Goal: Task Accomplishment & Management: Use online tool/utility

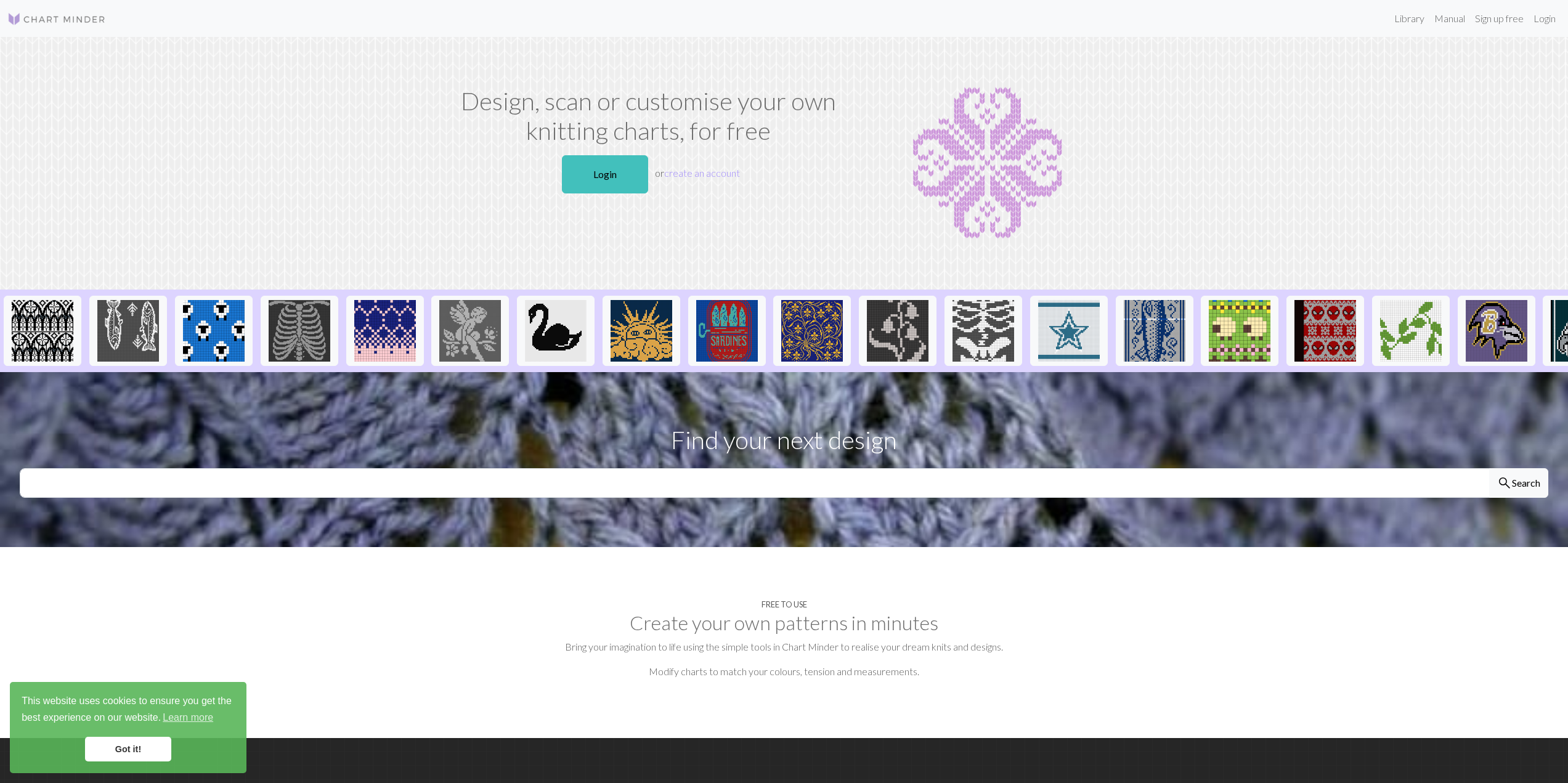
click at [602, 178] on link "Login" at bounding box center [604, 174] width 86 height 38
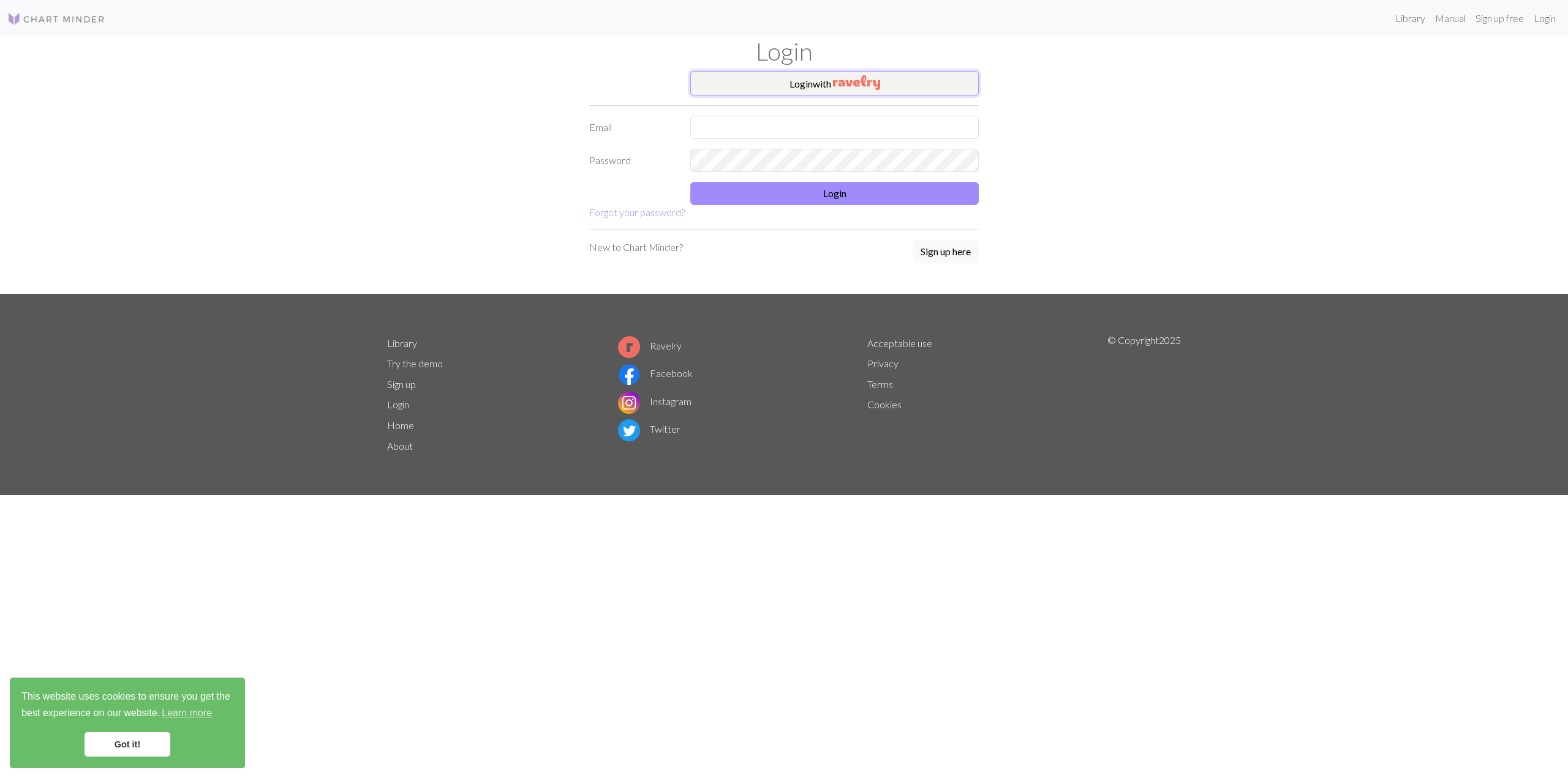
click at [724, 87] on button "Login with" at bounding box center [834, 83] width 289 height 24
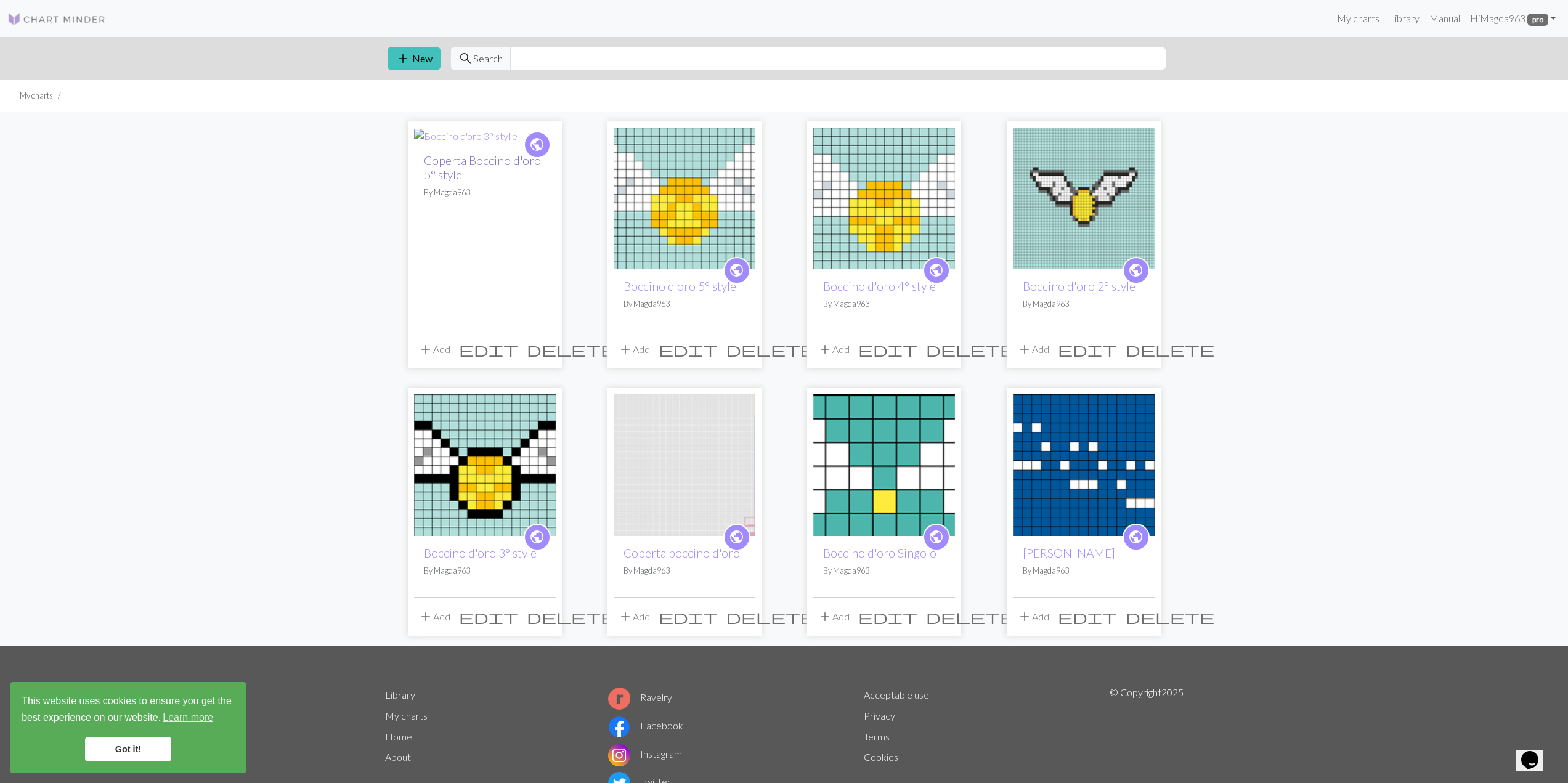
click at [476, 162] on link "Coperta Boccino d'oro 5° style" at bounding box center [482, 167] width 117 height 28
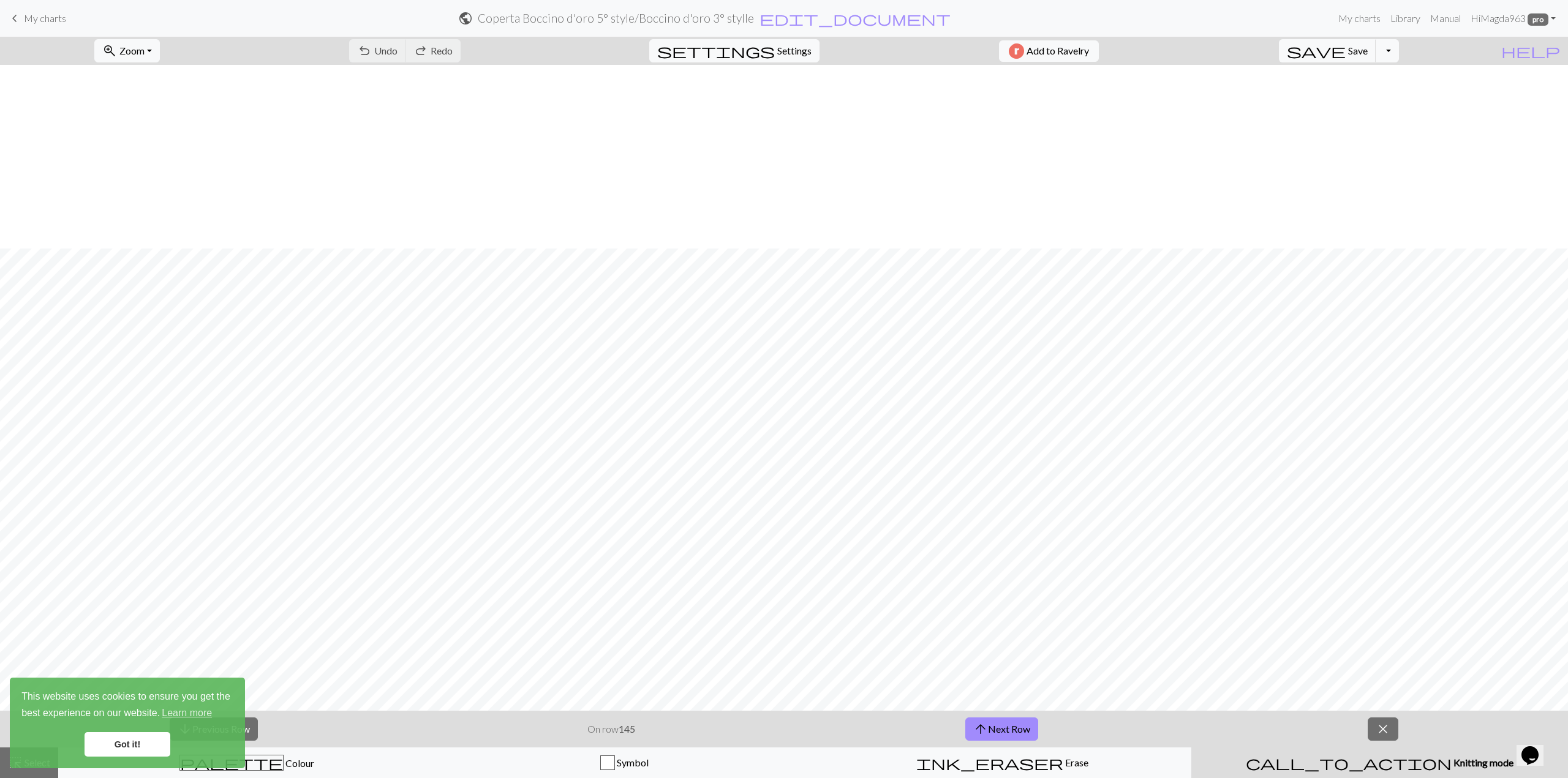
scroll to position [1102, 0]
click at [1399, 49] on button "Toggle Dropdown" at bounding box center [1387, 50] width 23 height 23
click at [1380, 96] on button "save_alt Download" at bounding box center [1297, 97] width 202 height 20
click at [997, 722] on button "arrow_upward Next Row" at bounding box center [1001, 728] width 73 height 23
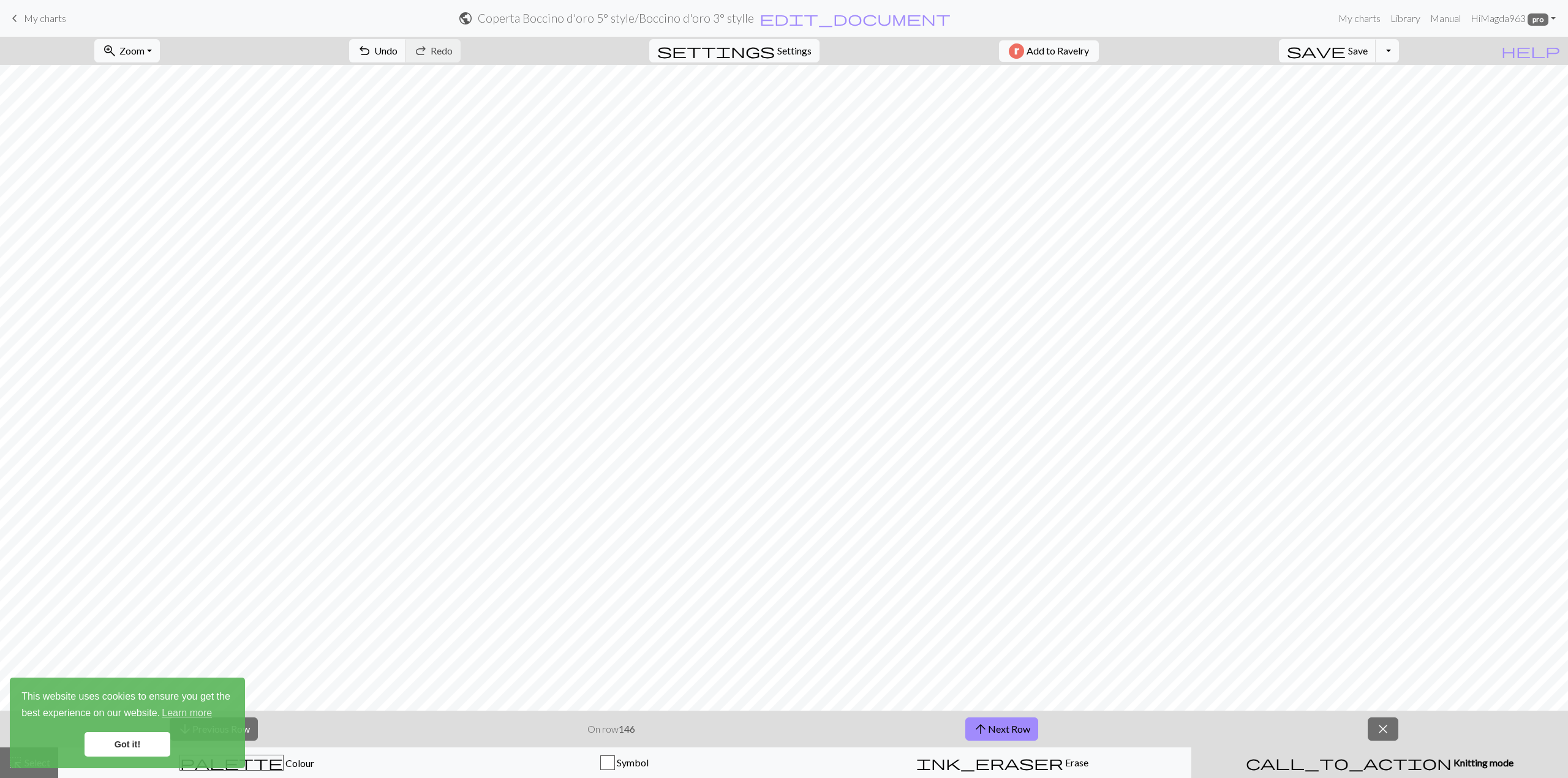
click at [126, 747] on link "Got it!" at bounding box center [127, 744] width 86 height 24
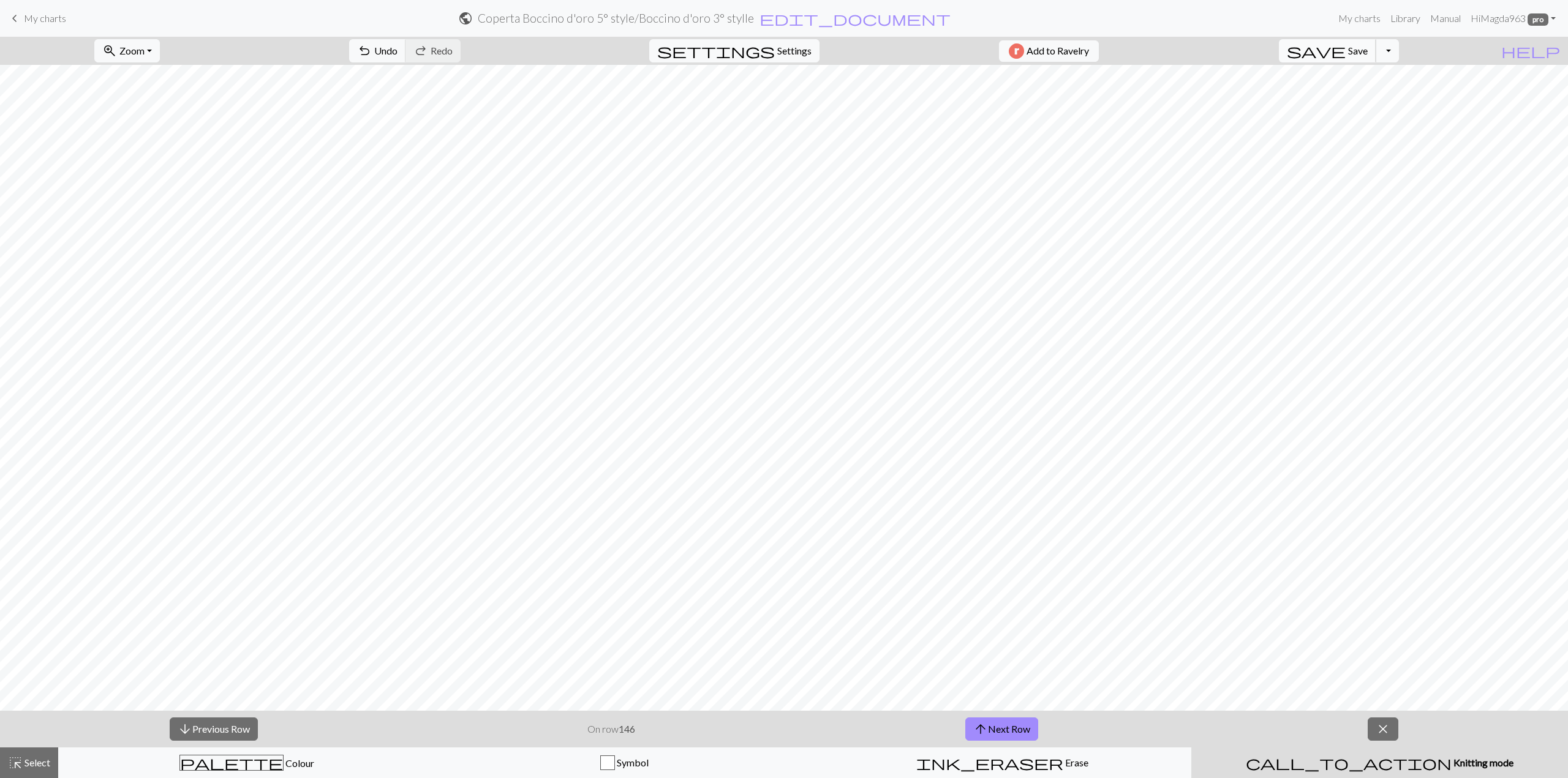
click at [1367, 49] on span "Save" at bounding box center [1358, 50] width 20 height 12
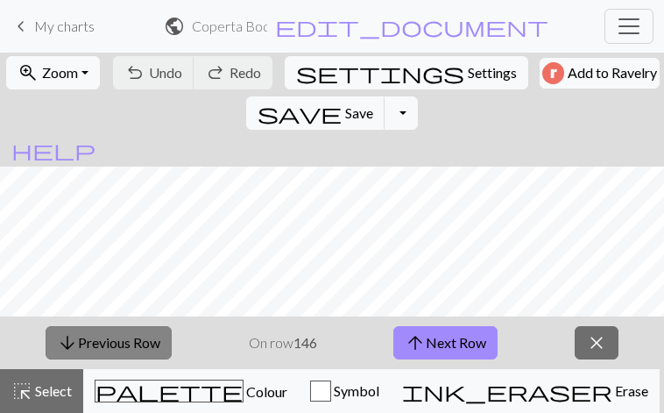
click at [138, 337] on button "arrow_downward Previous Row" at bounding box center [109, 342] width 126 height 33
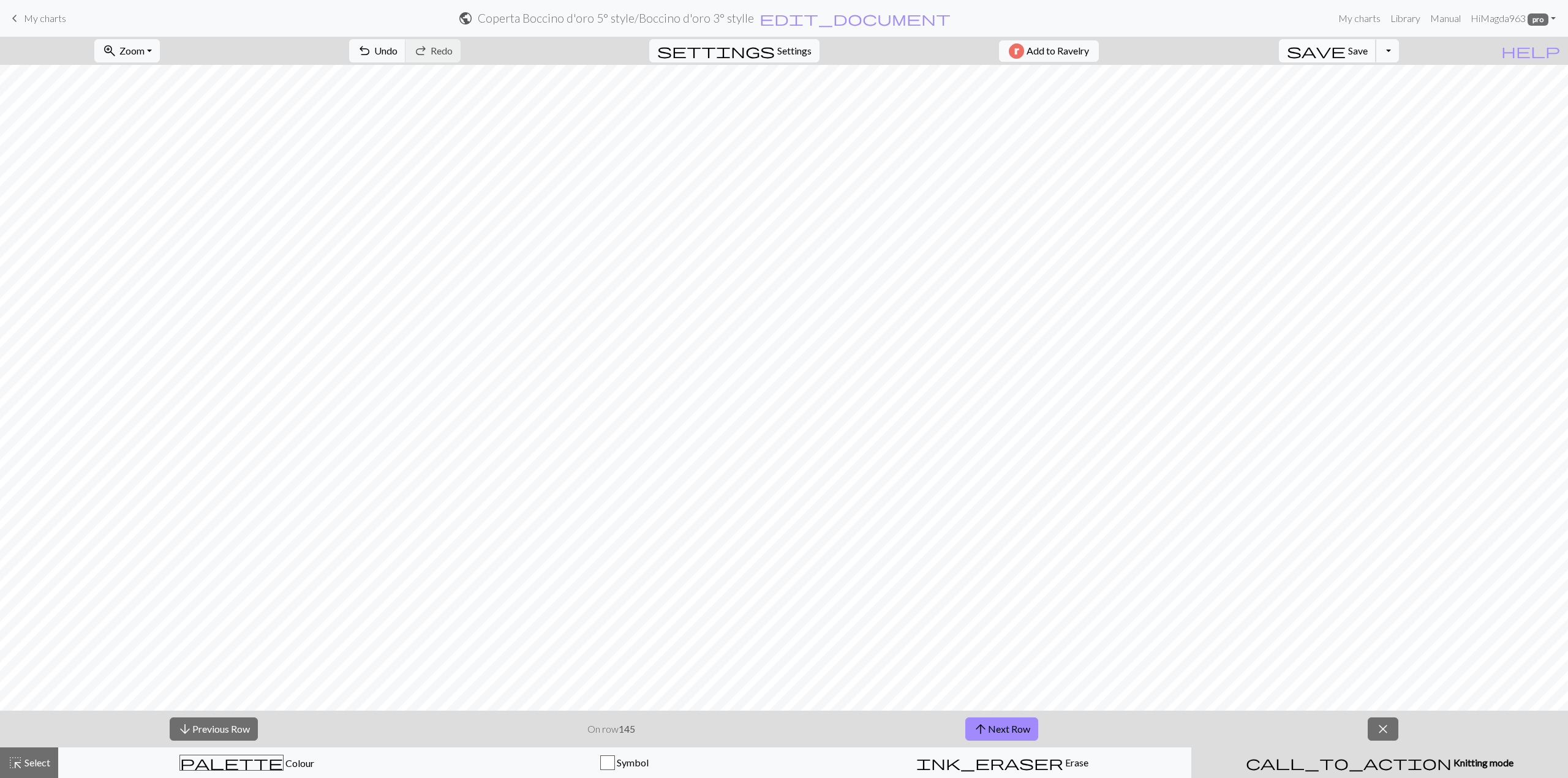
click at [1346, 49] on span "save" at bounding box center [1316, 50] width 59 height 17
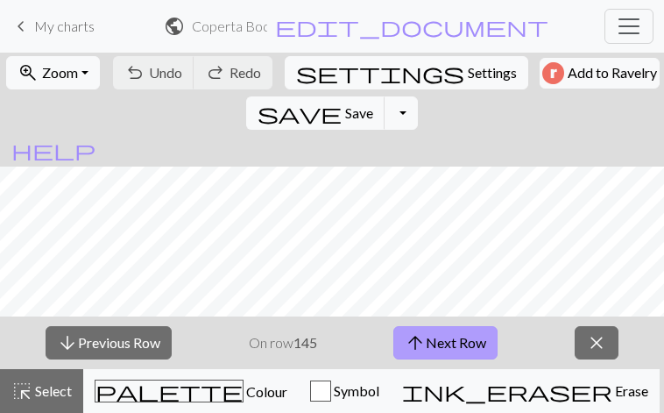
click at [458, 337] on button "arrow_upward Next Row" at bounding box center [446, 342] width 104 height 33
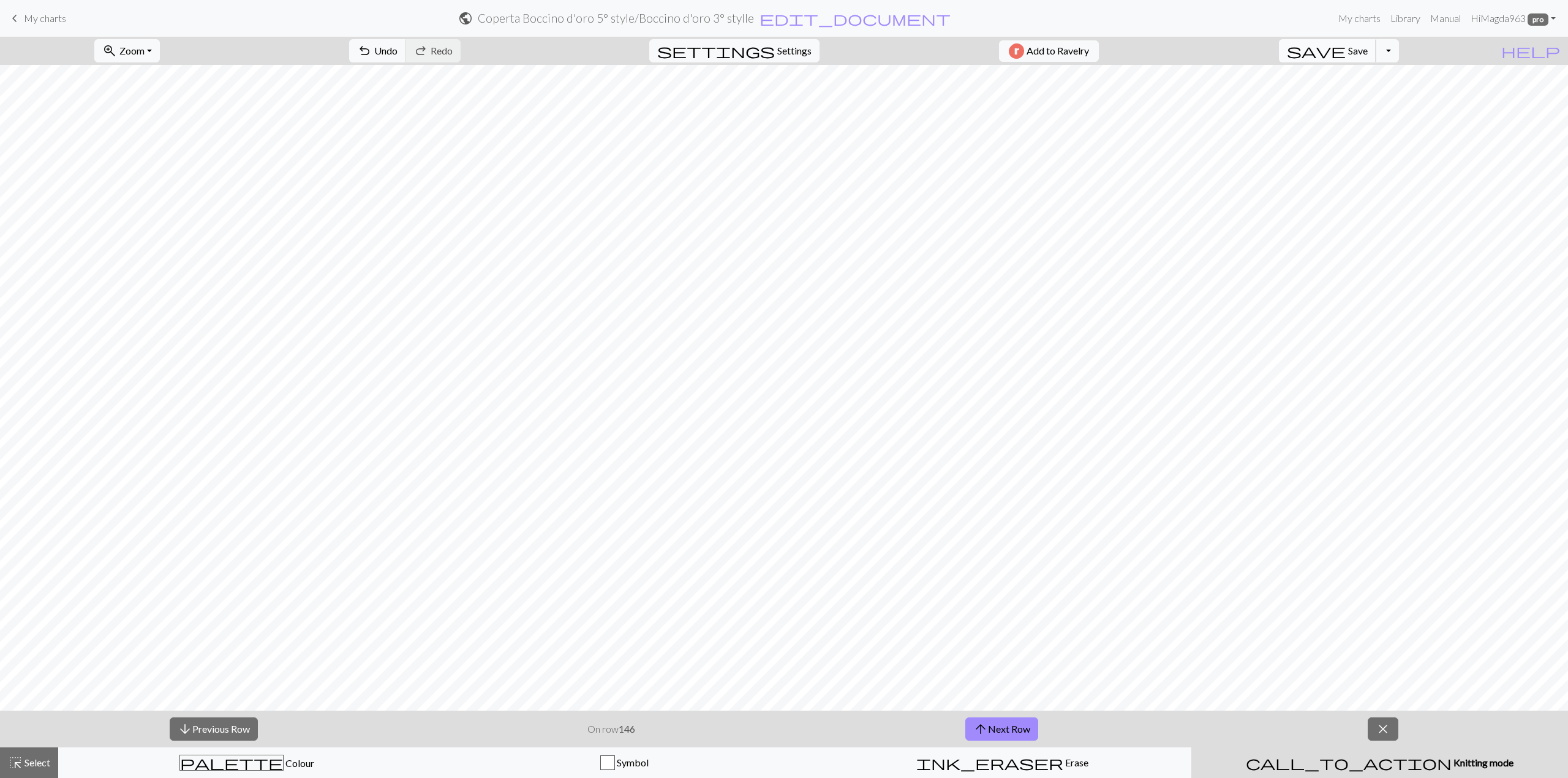
click at [1367, 48] on span "Save" at bounding box center [1358, 50] width 20 height 12
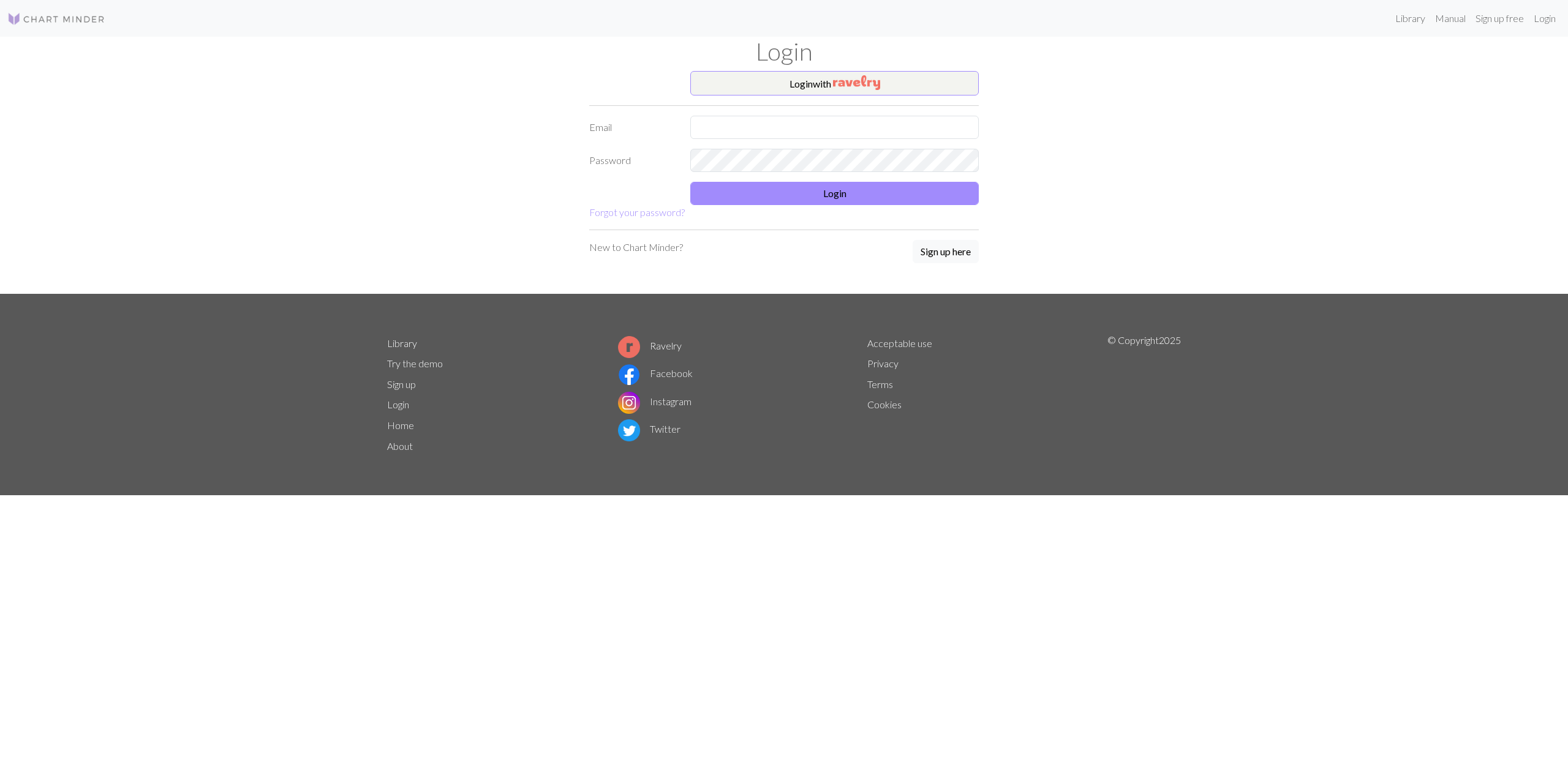
click at [818, 87] on button "Login with" at bounding box center [834, 83] width 289 height 24
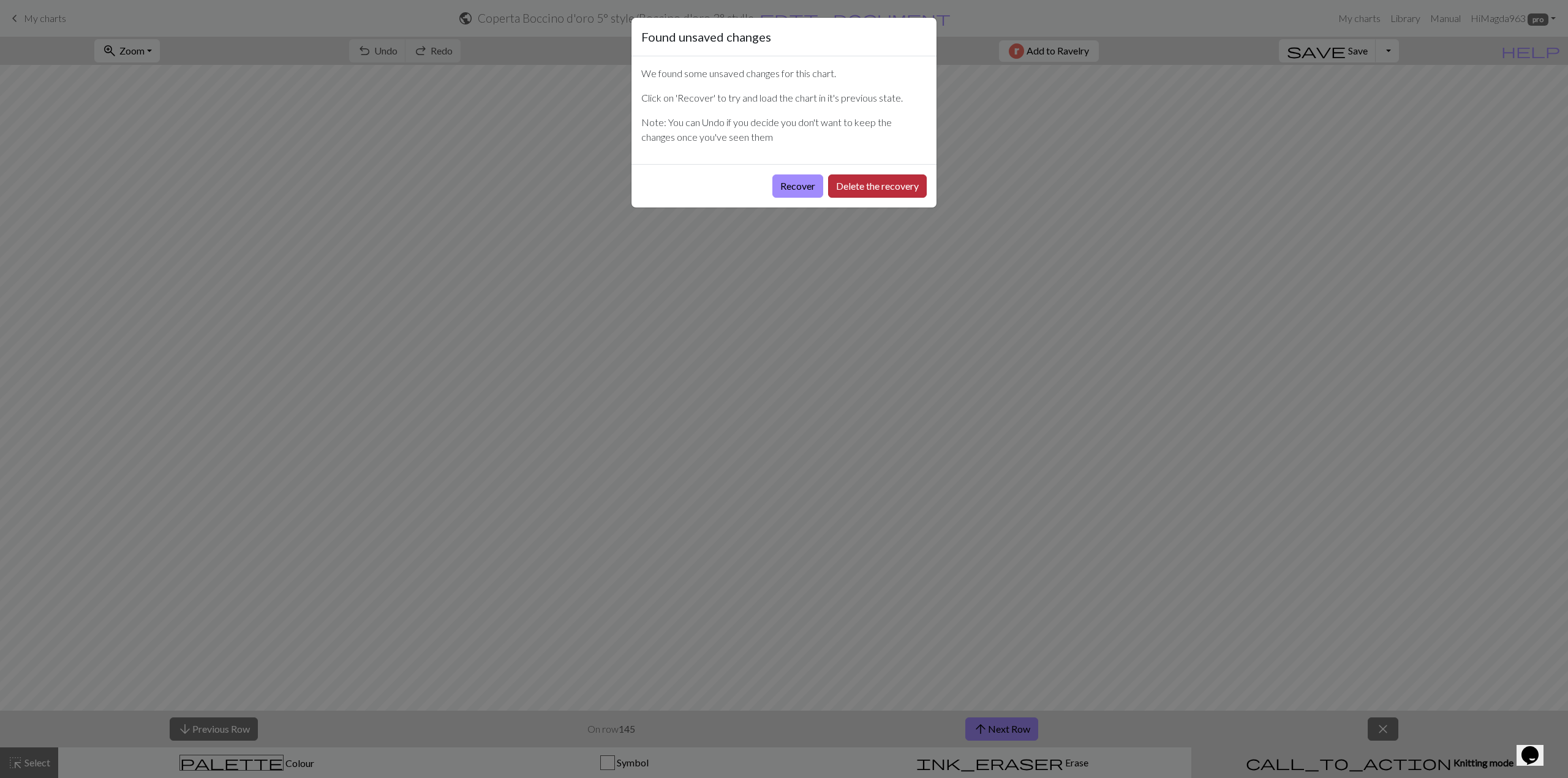
click at [861, 186] on button "Delete the recovery" at bounding box center [877, 186] width 99 height 23
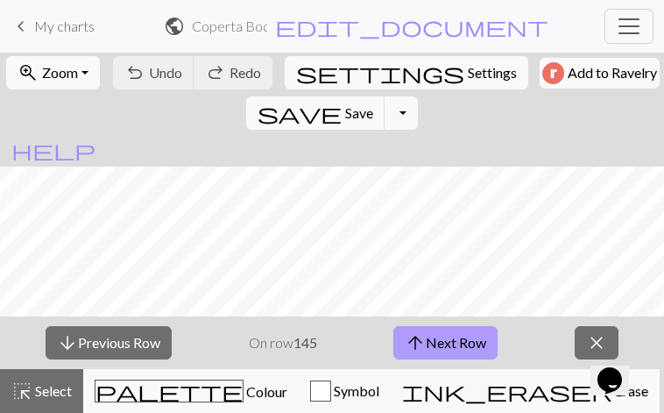
click at [477, 343] on button "arrow_upward Next Row" at bounding box center [446, 342] width 104 height 33
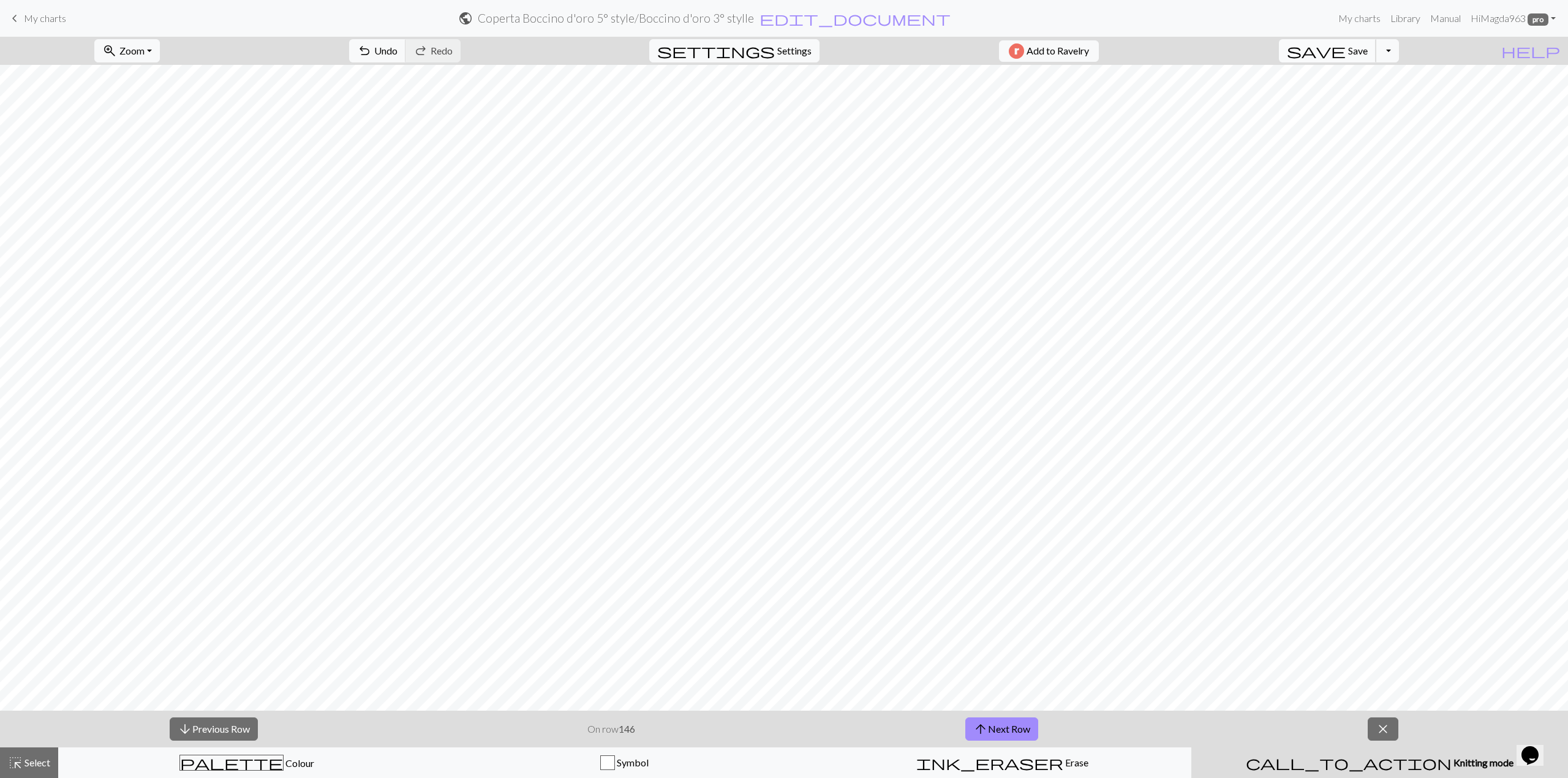
click at [1346, 47] on span "save" at bounding box center [1316, 50] width 59 height 17
